Goal: Transaction & Acquisition: Obtain resource

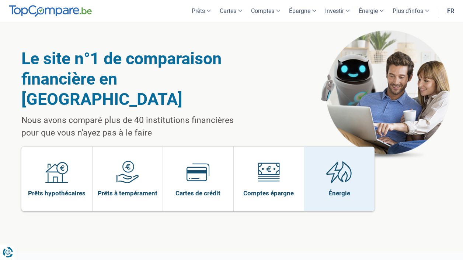
click at [346, 160] on img at bounding box center [339, 171] width 26 height 23
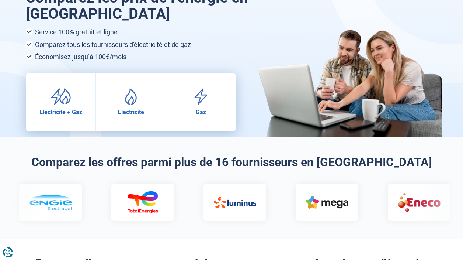
scroll to position [37, 0]
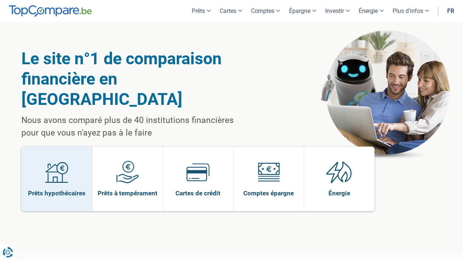
click at [58, 163] on span at bounding box center [56, 174] width 23 height 28
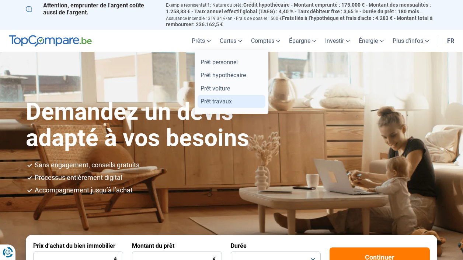
click at [205, 99] on link "Prêt travaux" at bounding box center [232, 101] width 68 height 13
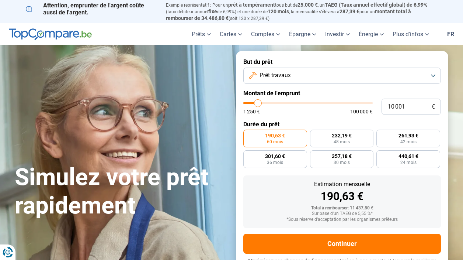
scroll to position [11, 0]
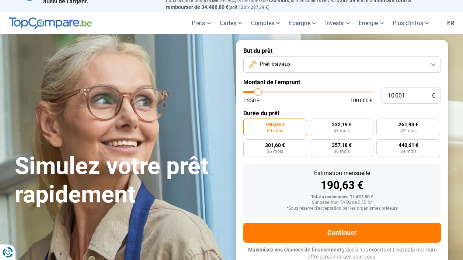
click at [262, 60] on span "Prêt travaux" at bounding box center [275, 64] width 31 height 8
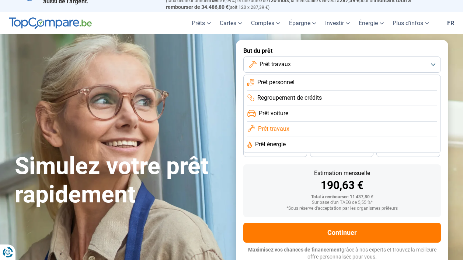
click at [270, 127] on span "Prêt travaux" at bounding box center [273, 129] width 31 height 8
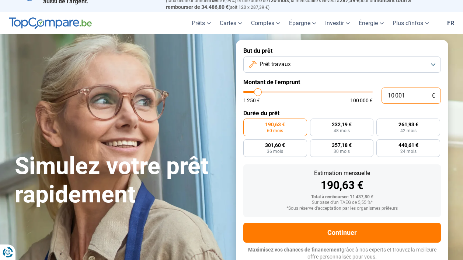
click at [408, 94] on input "10 001" at bounding box center [411, 95] width 59 height 16
type input "1 000"
type input "1250"
type input "100"
type input "1250"
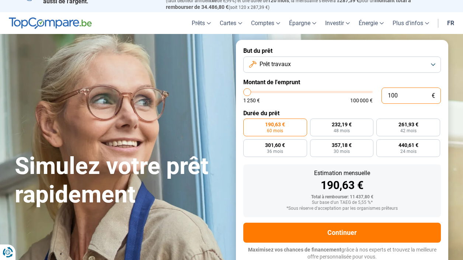
type input "10"
type input "1250"
type input "1"
type input "1250"
type input "0"
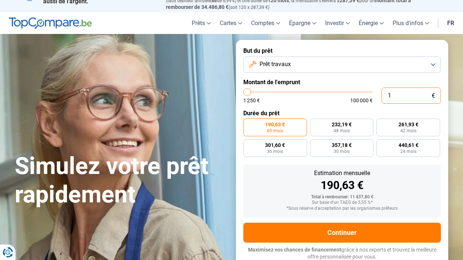
type input "1250"
type input "2"
type input "1250"
type input "20"
type input "1250"
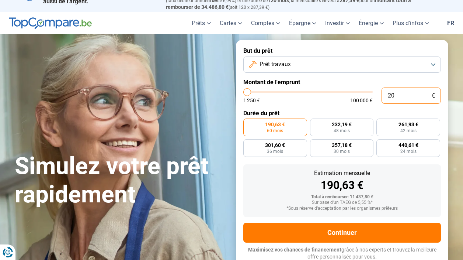
type input "200"
type input "1250"
type input "2 000"
type input "2000"
type input "20 000"
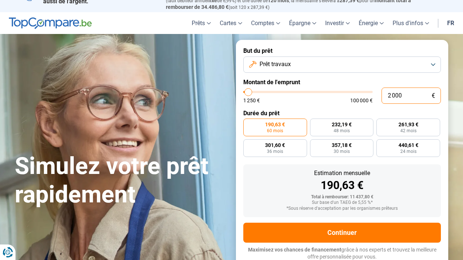
type input "20000"
radio input "false"
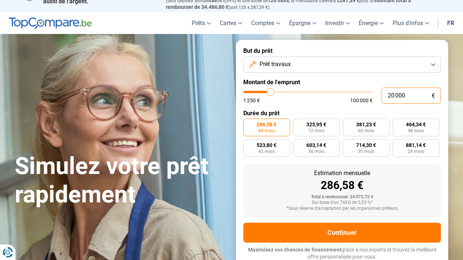
type input "20 000"
click at [325, 104] on form "But du prêt Prêt travaux Montant de l'emprunt 20 000 € 1 250 € 100 000 € Durée …" at bounding box center [342, 154] width 212 height 228
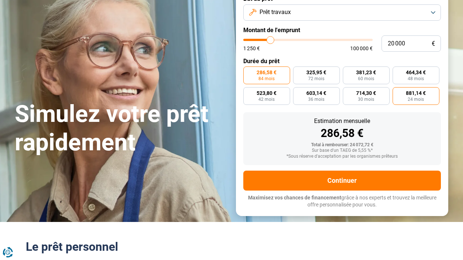
scroll to position [48, 0]
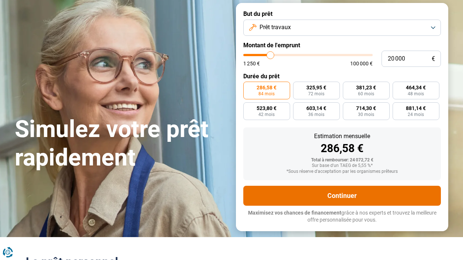
click at [349, 192] on button "Continuer" at bounding box center [342, 196] width 198 height 20
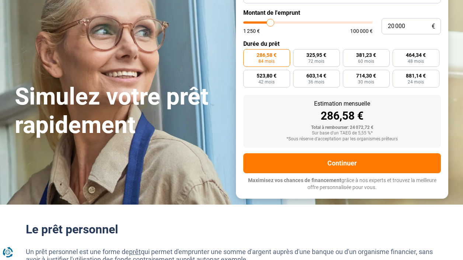
scroll to position [0, 0]
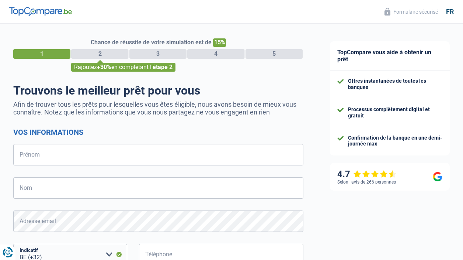
select select "32"
